Goal: Navigation & Orientation: Understand site structure

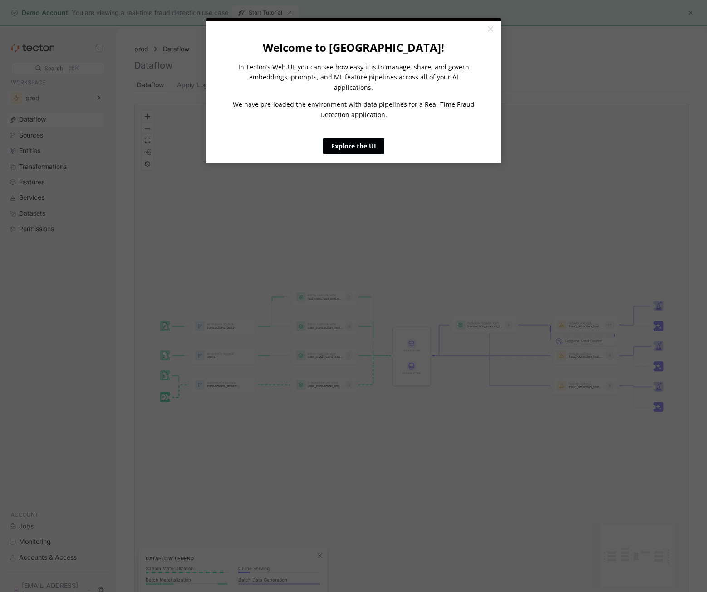
click at [375, 138] on link "Explore the UI" at bounding box center [353, 146] width 61 height 16
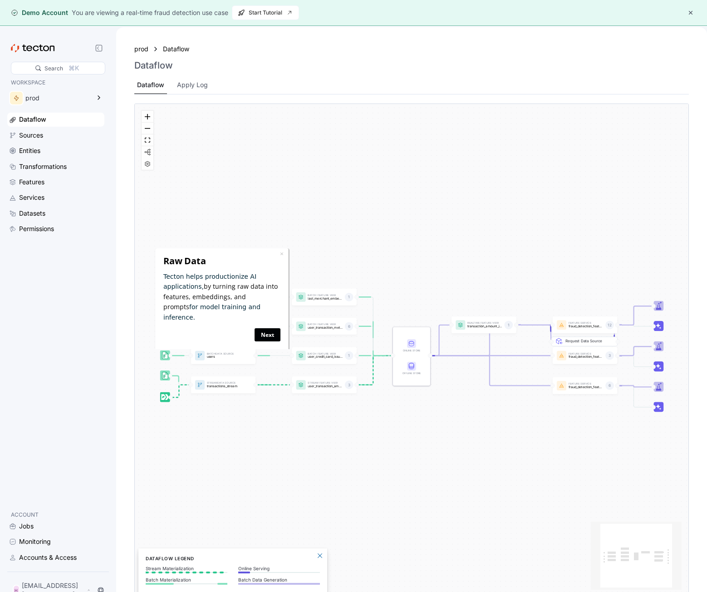
click at [264, 328] on link "Next" at bounding box center [268, 334] width 26 height 13
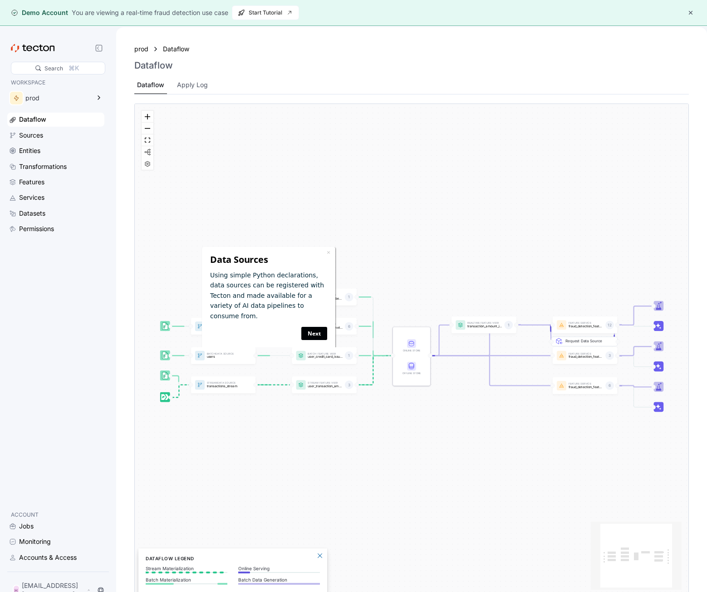
click at [313, 326] on link "Next" at bounding box center [314, 332] width 26 height 13
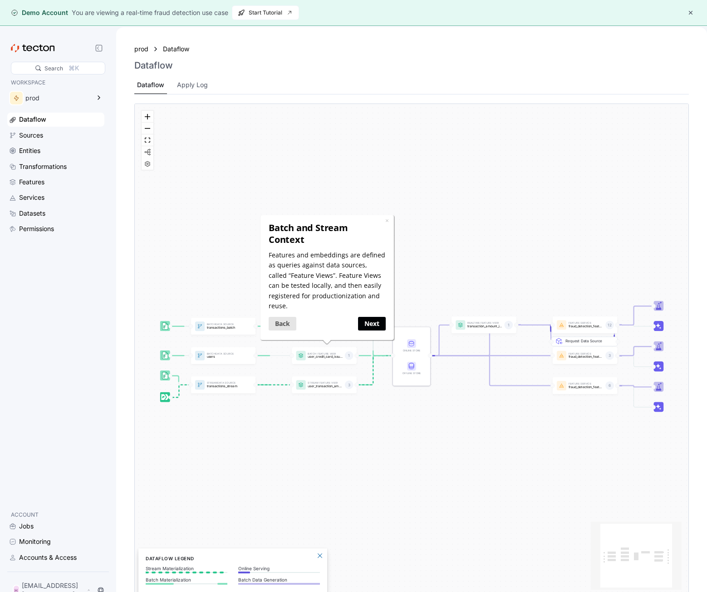
click at [376, 316] on link "Next" at bounding box center [372, 322] width 28 height 13
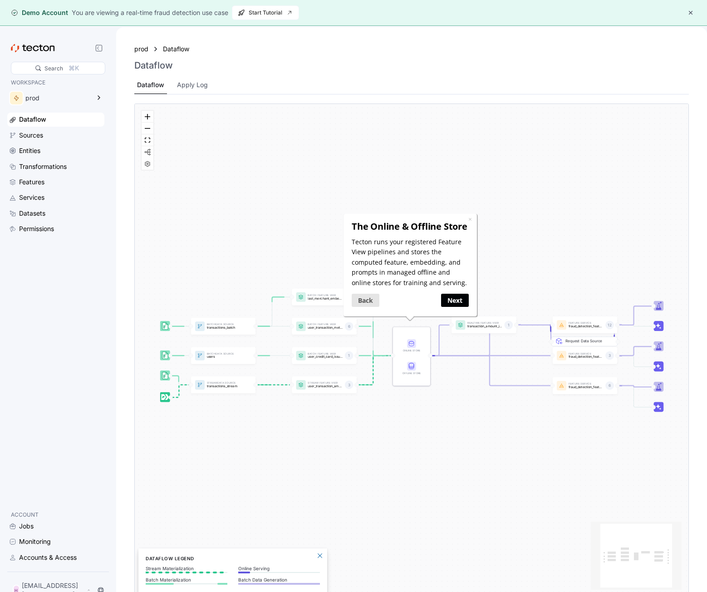
click at [453, 297] on link "Next" at bounding box center [455, 300] width 28 height 13
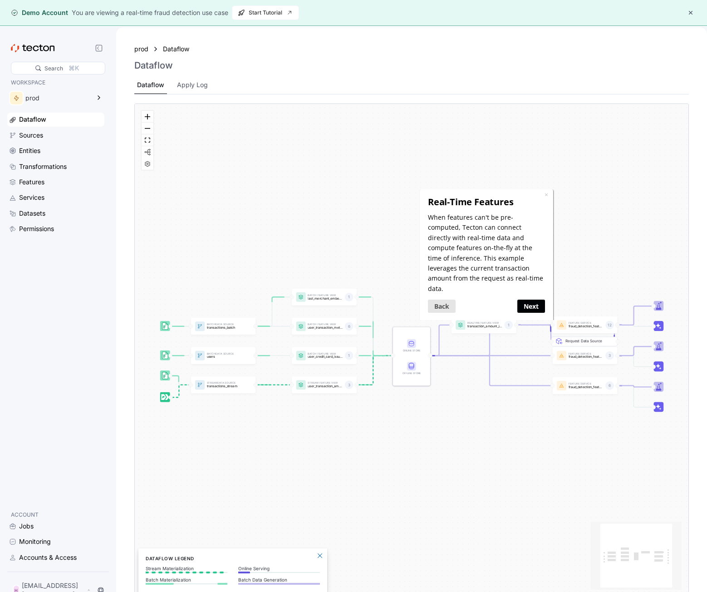
click at [535, 300] on link "Next" at bounding box center [532, 306] width 28 height 13
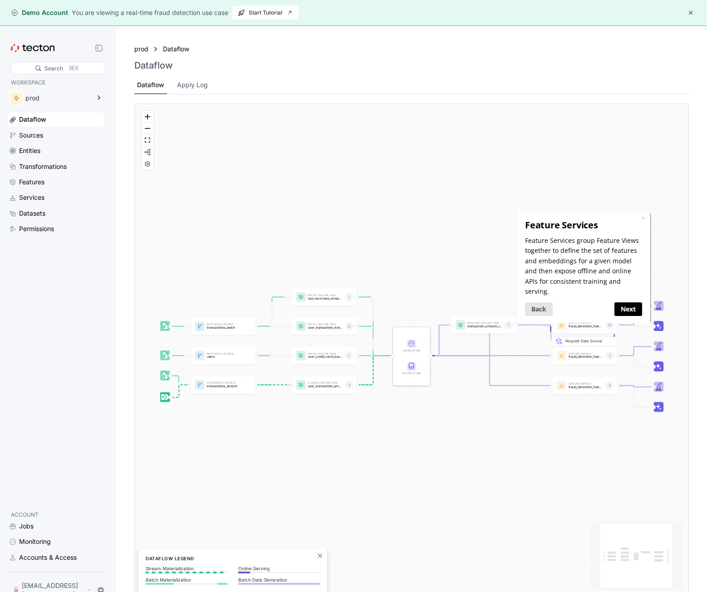
click at [632, 302] on link "Next" at bounding box center [628, 308] width 28 height 13
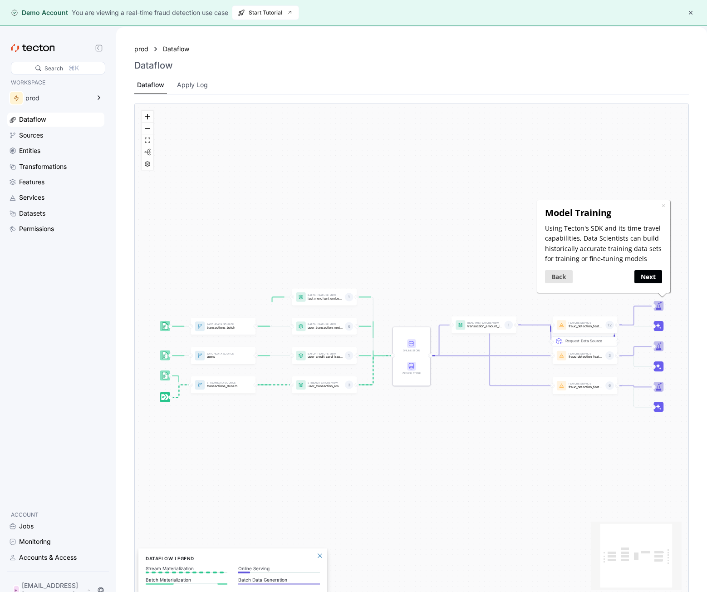
click at [651, 280] on link "Next" at bounding box center [649, 276] width 28 height 13
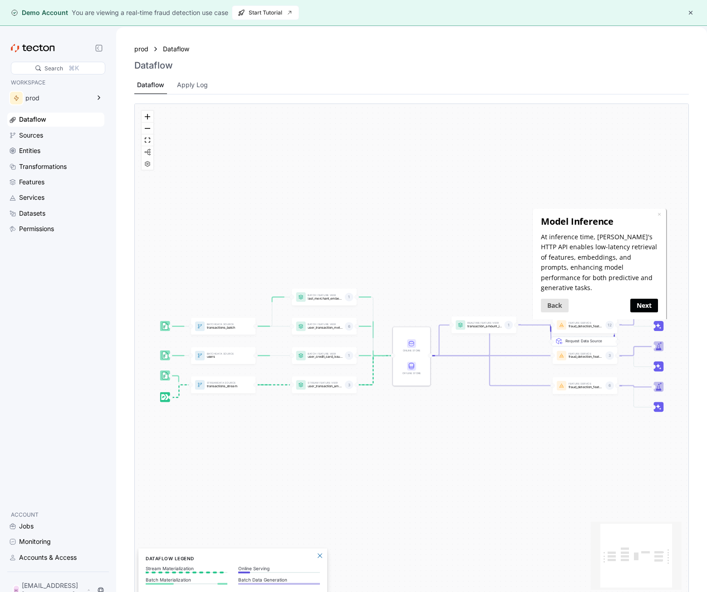
click at [643, 299] on link "Next" at bounding box center [644, 305] width 28 height 13
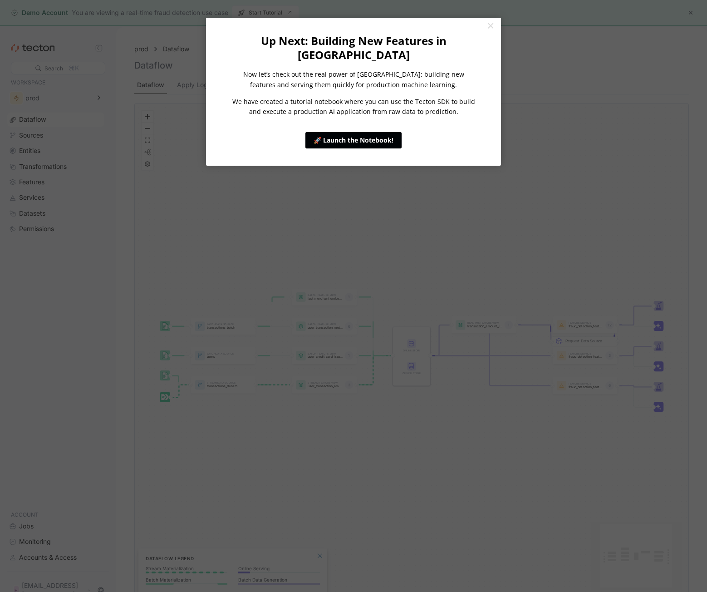
click at [357, 132] on link "🚀 Launch the Notebook!" at bounding box center [354, 140] width 96 height 16
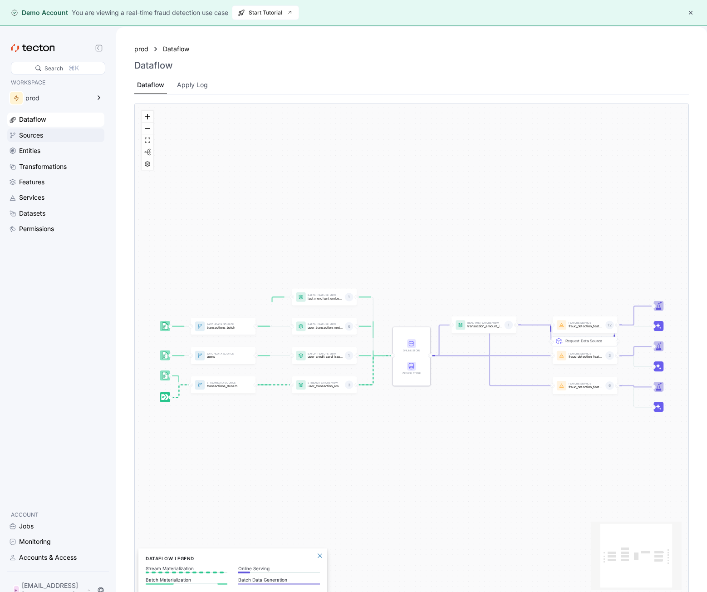
click at [35, 138] on div "Sources" at bounding box center [31, 135] width 24 height 10
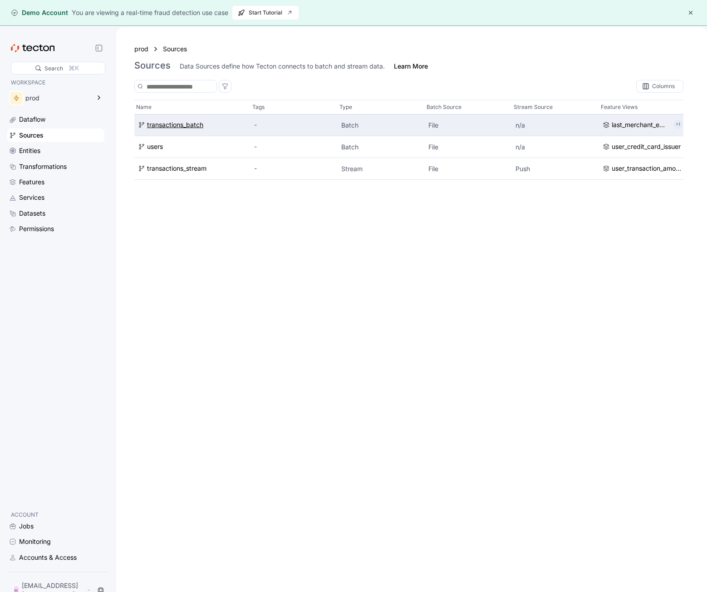
click at [176, 129] on div "transactions_batch" at bounding box center [175, 125] width 56 height 10
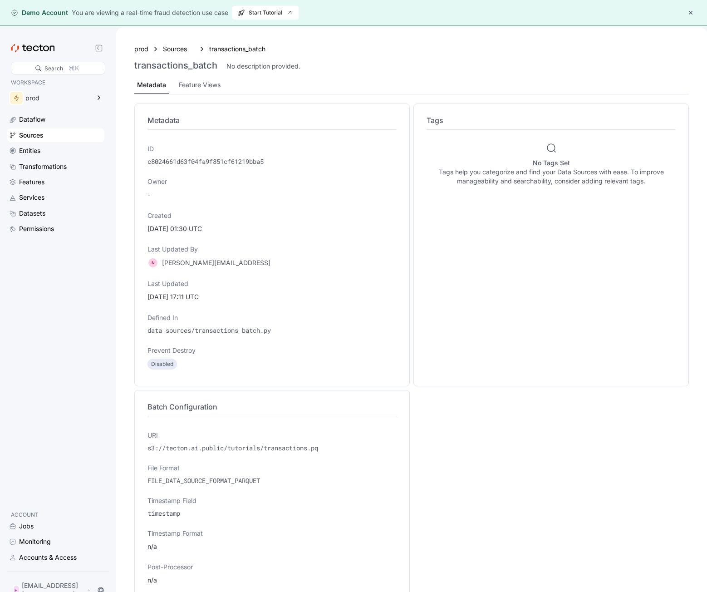
scroll to position [58, 0]
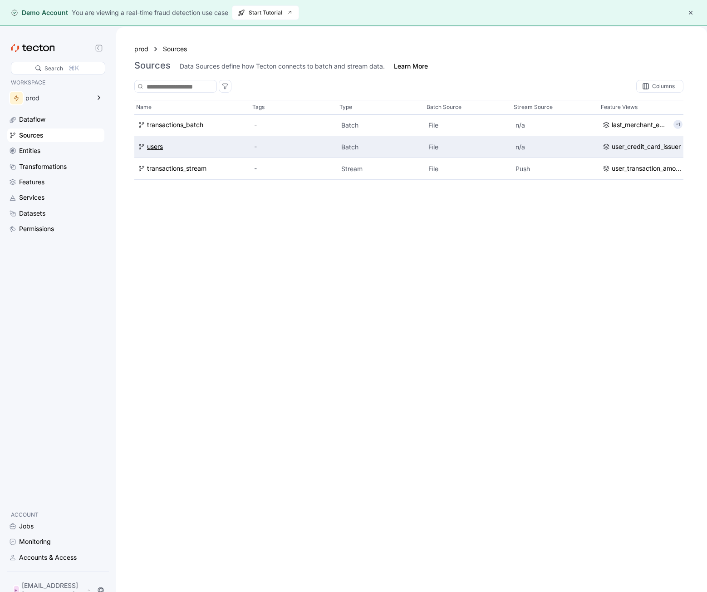
click at [149, 143] on div "users" at bounding box center [155, 147] width 16 height 10
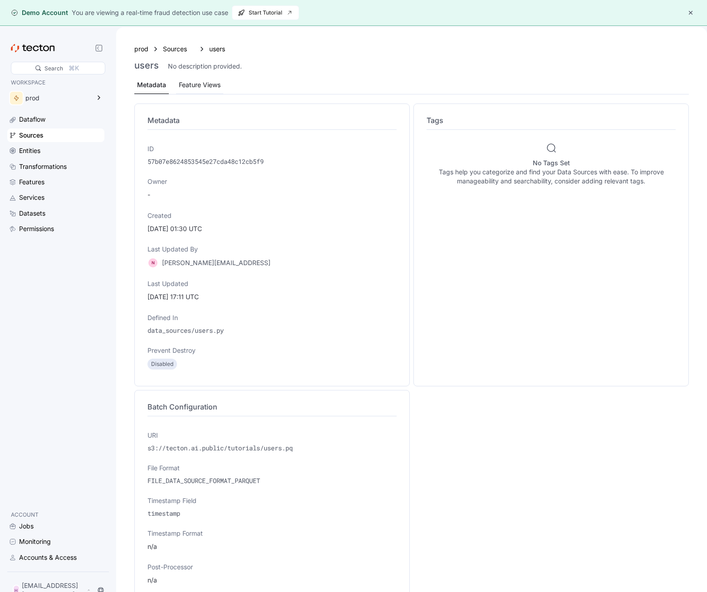
click at [196, 86] on div "Feature Views" at bounding box center [200, 85] width 42 height 10
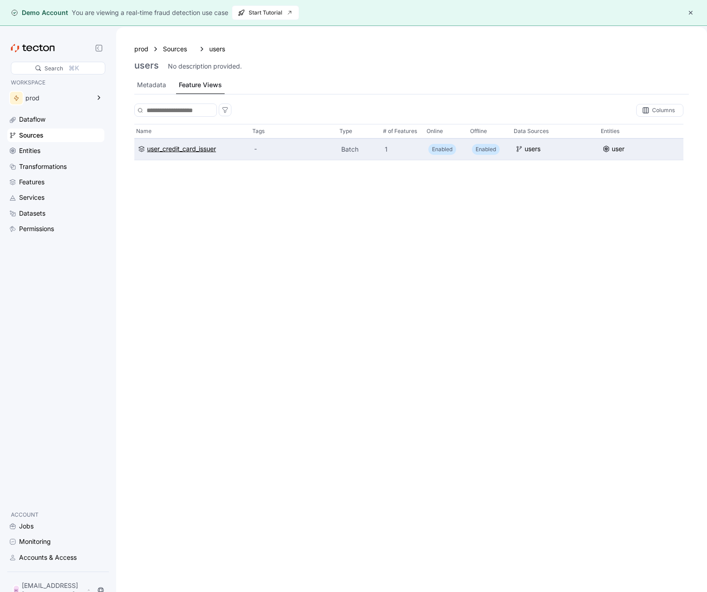
click at [206, 149] on div "user_credit_card_issuer" at bounding box center [181, 149] width 69 height 10
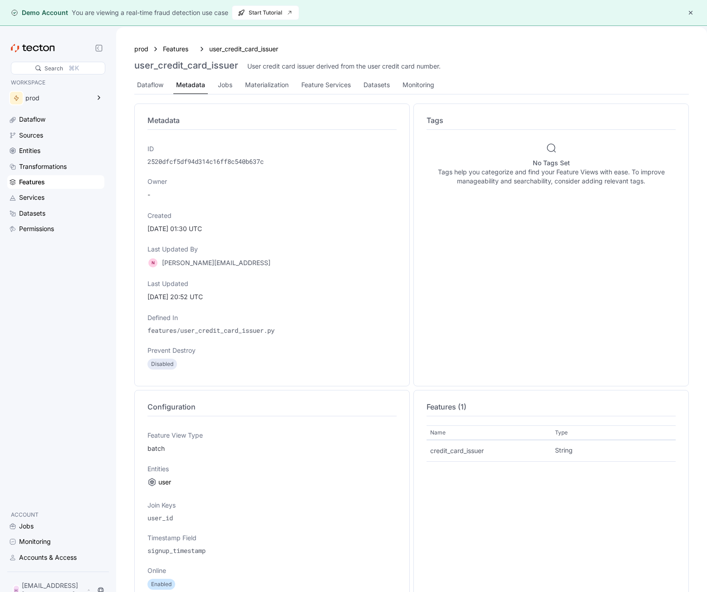
scroll to position [131, 0]
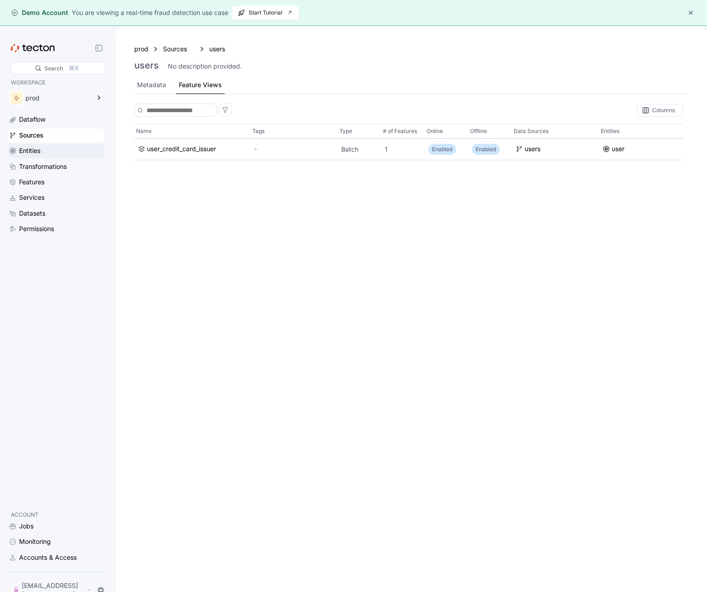
click at [46, 154] on div "Entities" at bounding box center [61, 151] width 84 height 10
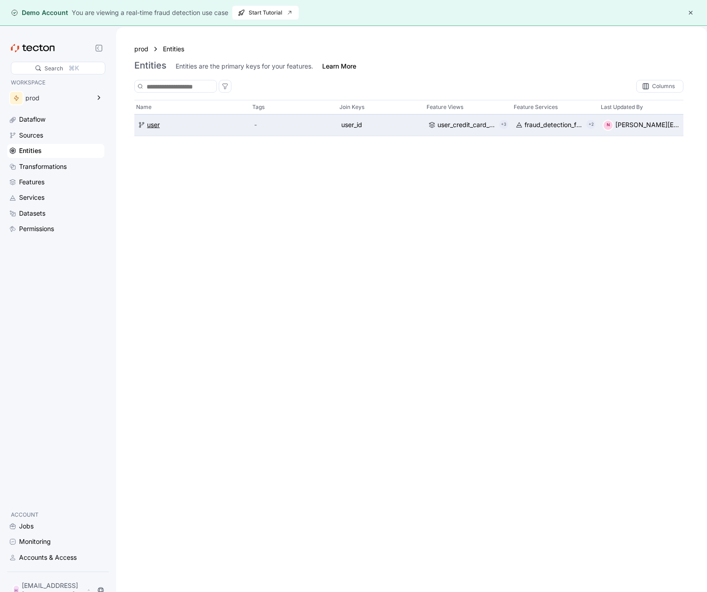
click at [148, 129] on div "user" at bounding box center [153, 125] width 13 height 10
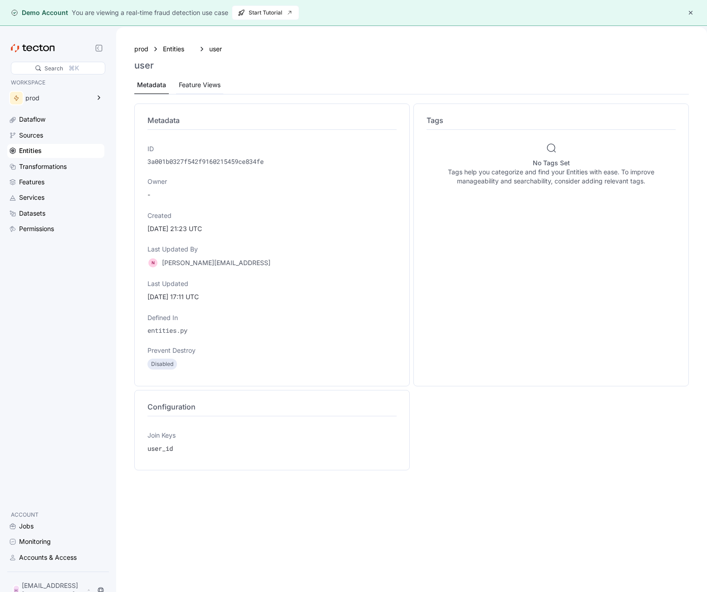
click at [208, 88] on div "Feature Views" at bounding box center [200, 85] width 42 height 10
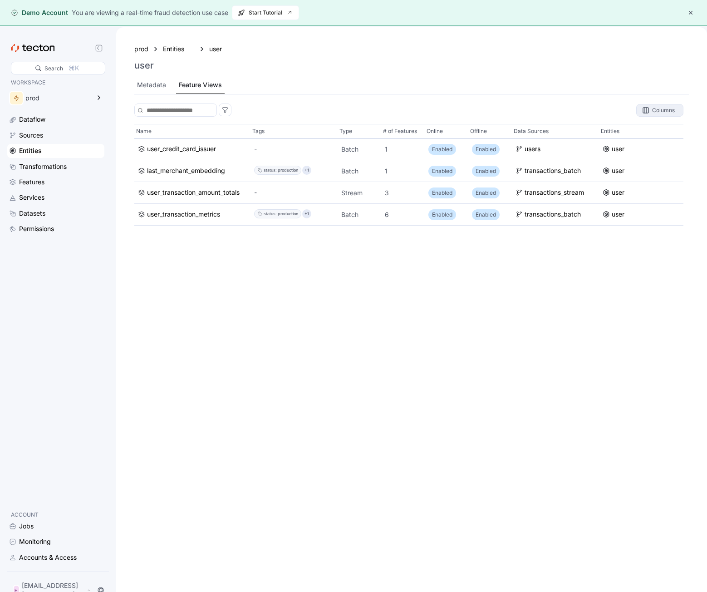
click at [675, 109] on div "Columns" at bounding box center [663, 110] width 23 height 5
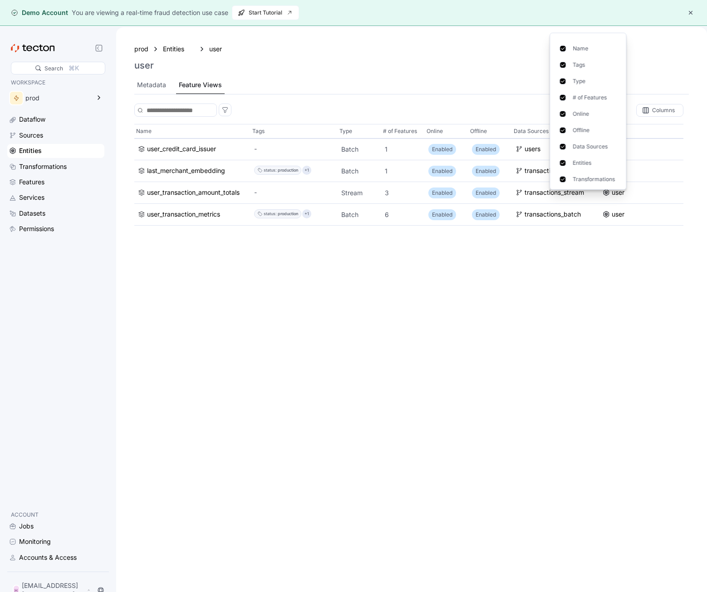
click at [505, 266] on div "Name Tags Type # of Features Online Offline Data Sources Entities Transformatio…" at bounding box center [408, 367] width 549 height 486
click at [72, 170] on div "Transformations" at bounding box center [61, 167] width 84 height 10
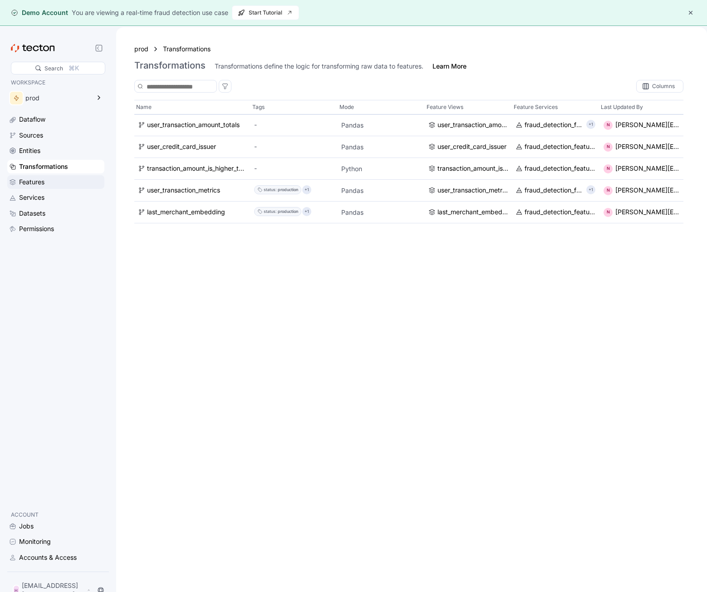
click at [69, 183] on div "Features" at bounding box center [61, 182] width 84 height 10
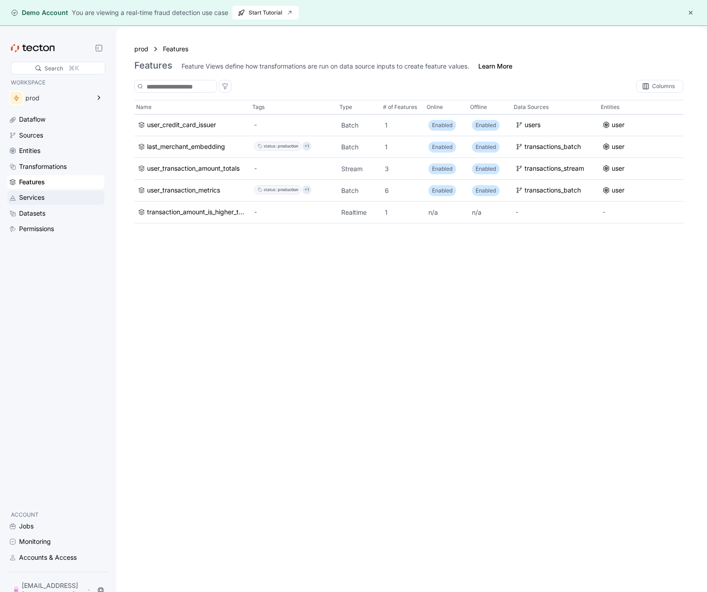
click at [63, 193] on div "Services" at bounding box center [61, 197] width 84 height 10
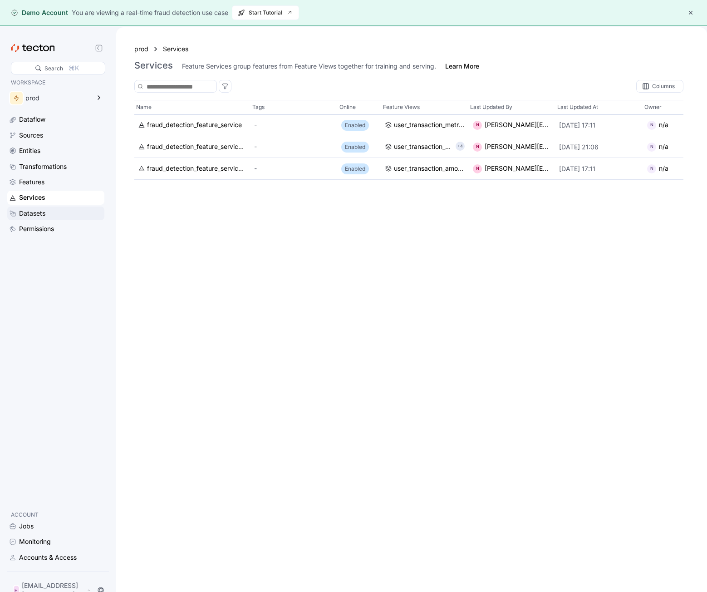
click at [50, 207] on div "Datasets" at bounding box center [55, 214] width 97 height 14
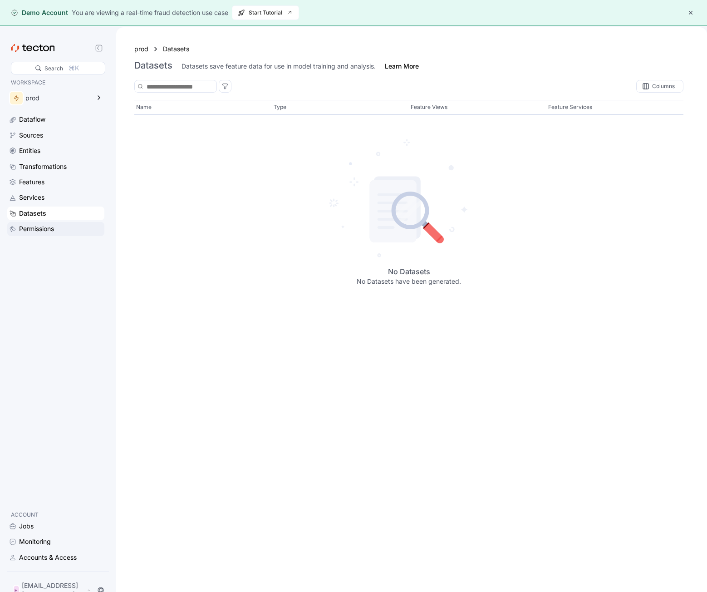
click at [52, 234] on div "Permissions" at bounding box center [55, 229] width 97 height 14
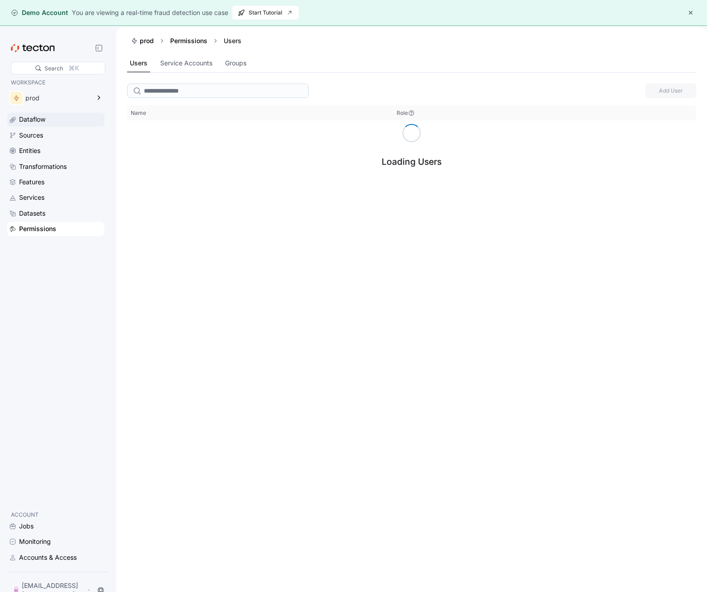
click at [37, 126] on div "Dataflow" at bounding box center [55, 120] width 97 height 14
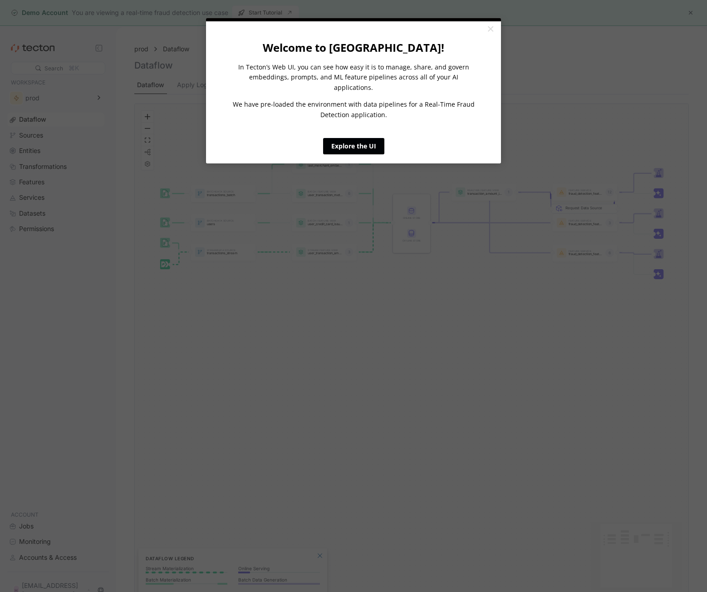
click at [347, 138] on link "Explore the UI" at bounding box center [353, 146] width 61 height 16
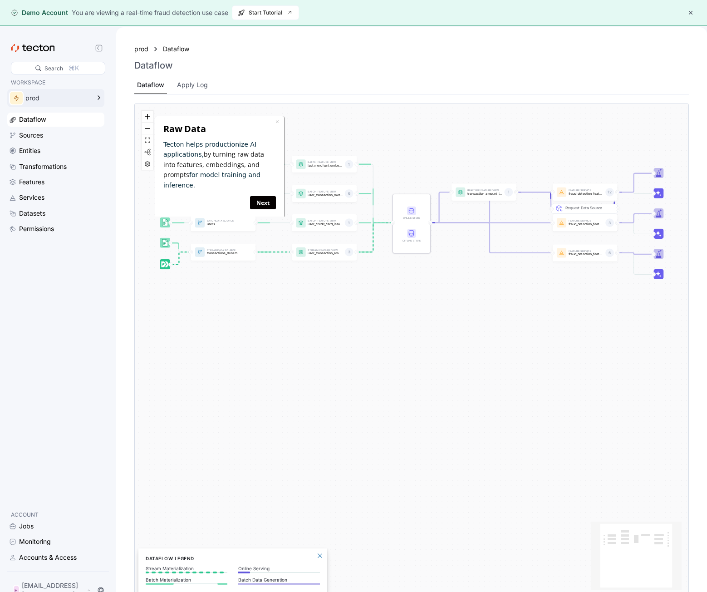
click at [44, 97] on div "prod" at bounding box center [57, 98] width 64 height 6
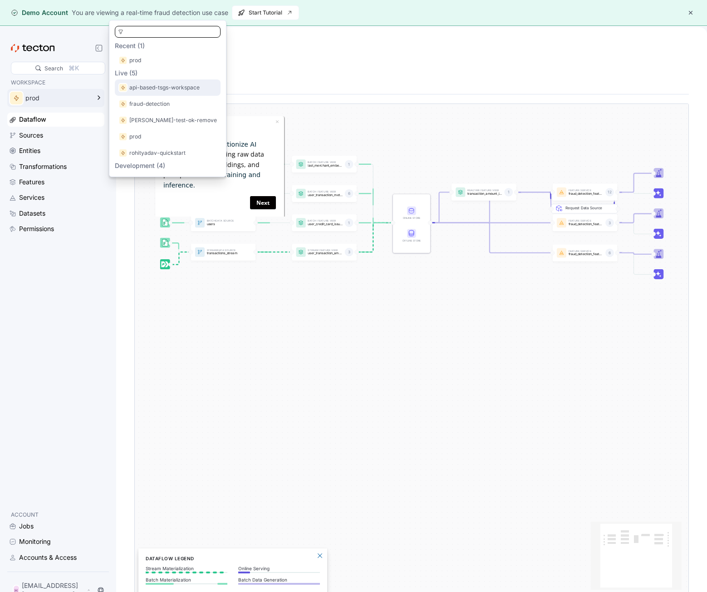
click at [156, 89] on p "api-based-tsgs-workspace" at bounding box center [164, 87] width 70 height 9
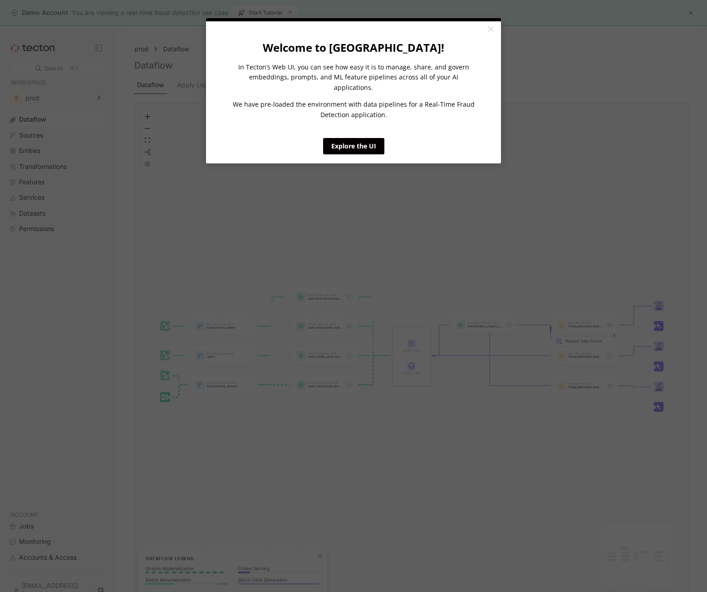
click at [356, 206] on appcues "× Welcome to Tecton! In Tecton’s Web UI, you can see how easy it is to manage, …" at bounding box center [353, 296] width 707 height 592
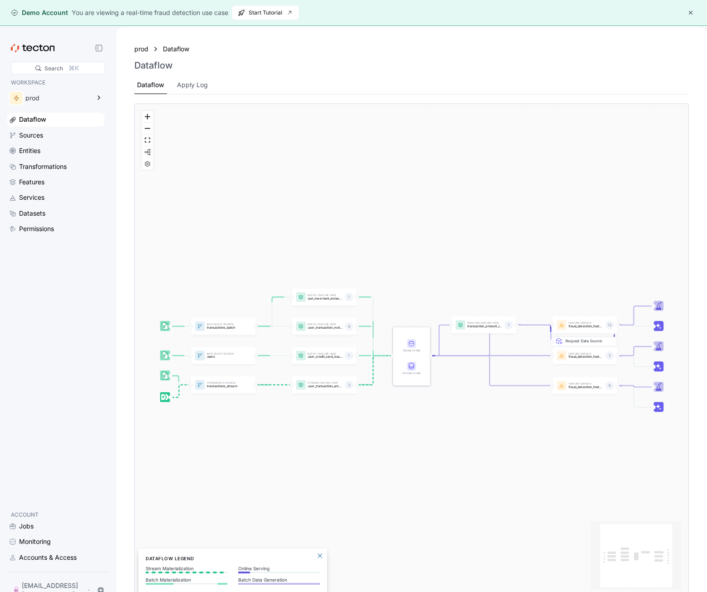
click at [237, 339] on div "Batch Data Source transactions_batch Stream Data Source transactions_stream Bat…" at bounding box center [412, 350] width 554 height 492
click at [233, 328] on p "transactions_batch" at bounding box center [224, 328] width 35 height 4
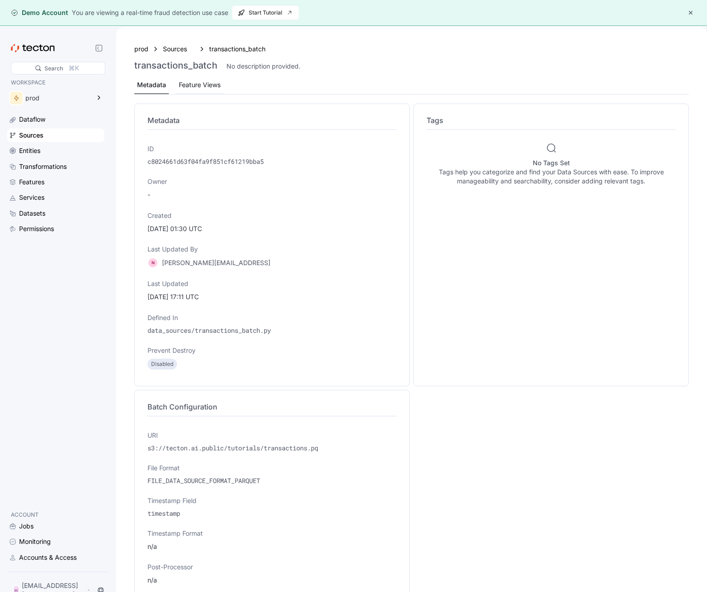
click at [211, 82] on div "Feature Views" at bounding box center [200, 85] width 42 height 10
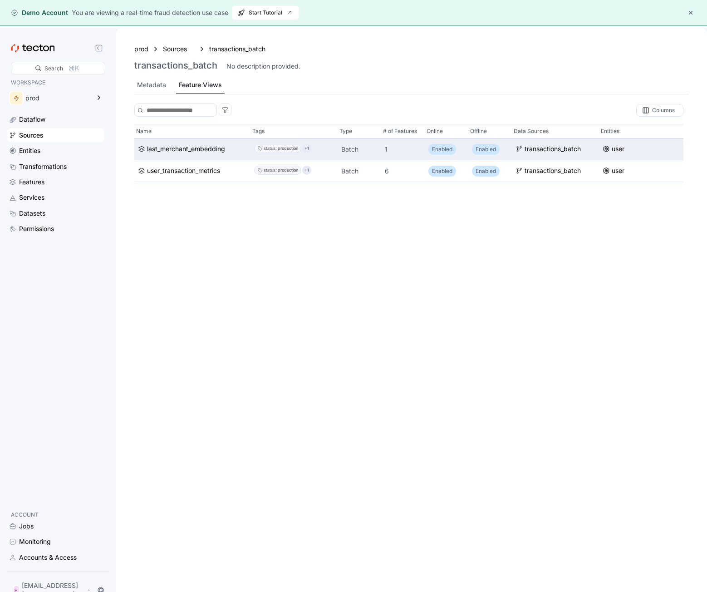
click at [211, 143] on div "last_merchant_embedding" at bounding box center [192, 149] width 116 height 22
click at [211, 149] on div "last_merchant_embedding" at bounding box center [186, 149] width 78 height 10
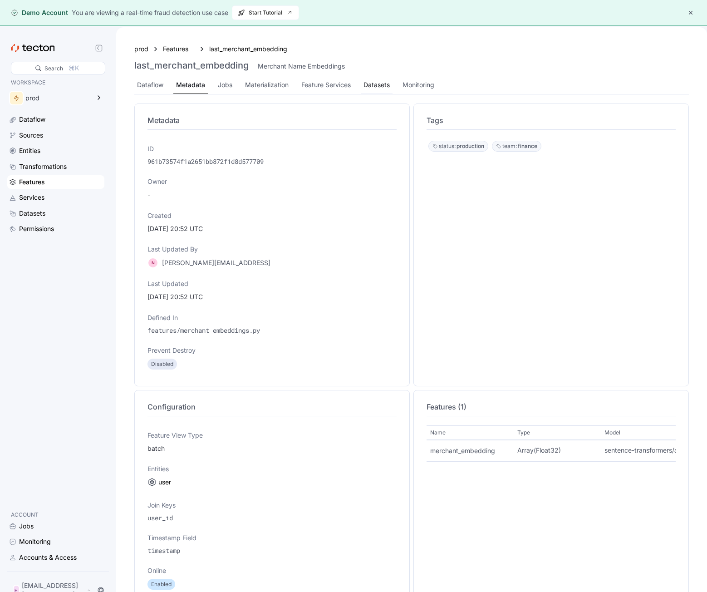
click at [371, 81] on div "Datasets" at bounding box center [377, 85] width 26 height 10
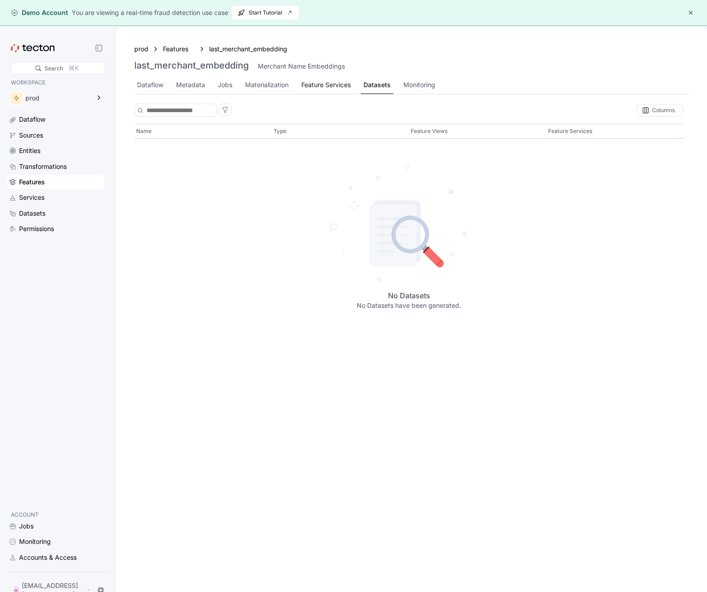
click at [340, 83] on div "Feature Services" at bounding box center [325, 85] width 49 height 10
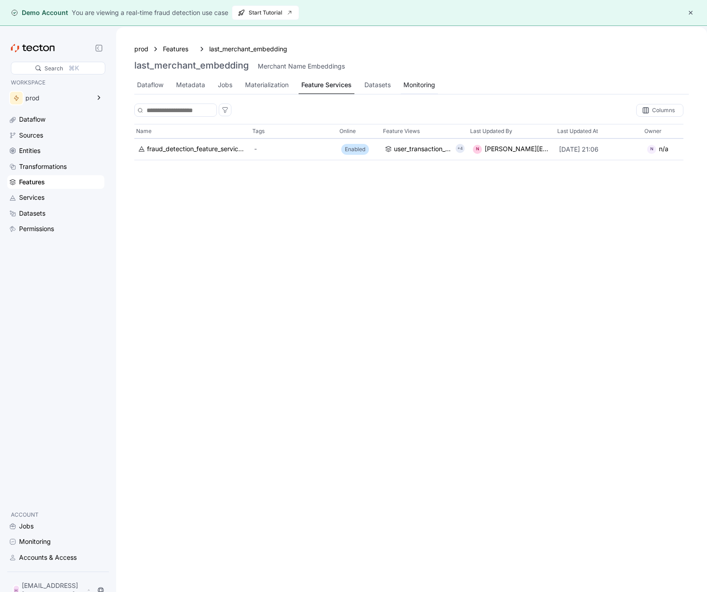
click at [408, 83] on div "Monitoring" at bounding box center [420, 85] width 32 height 10
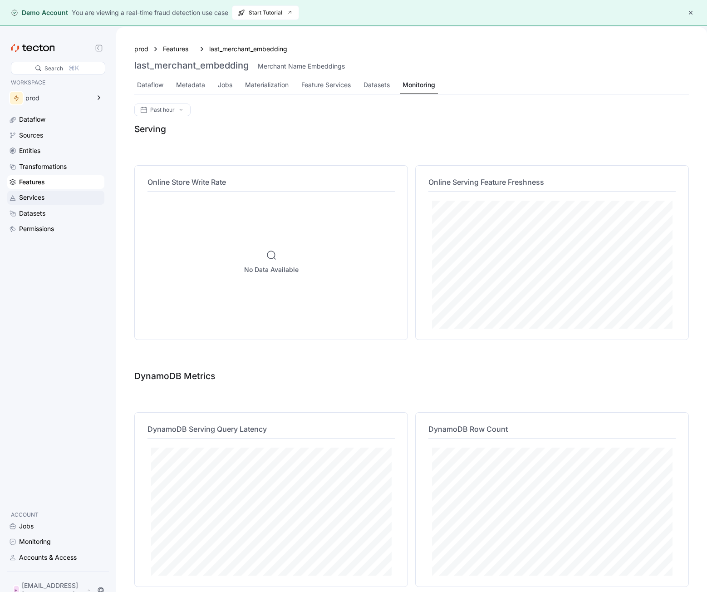
click at [65, 199] on div "Services" at bounding box center [61, 197] width 84 height 10
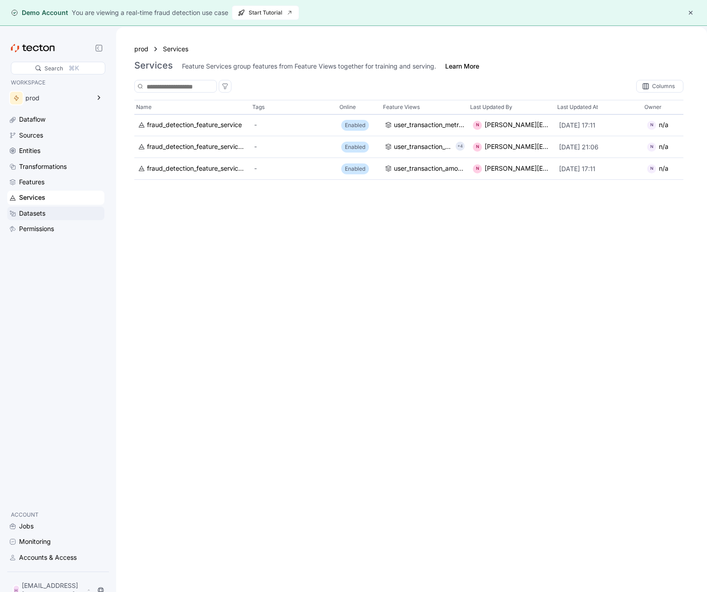
click at [85, 215] on div "Datasets" at bounding box center [61, 213] width 84 height 10
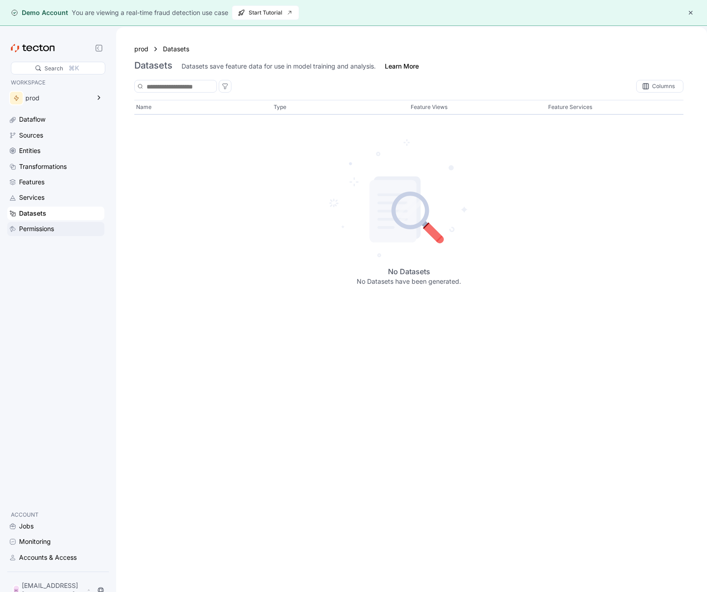
click at [66, 225] on div "Permissions" at bounding box center [61, 229] width 84 height 10
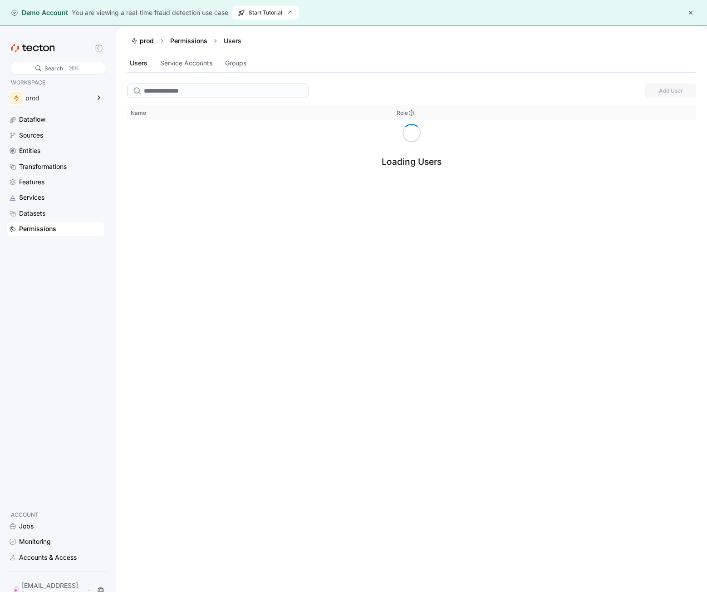
click at [690, 11] on button "button" at bounding box center [690, 12] width 11 height 11
